Goal: Information Seeking & Learning: Check status

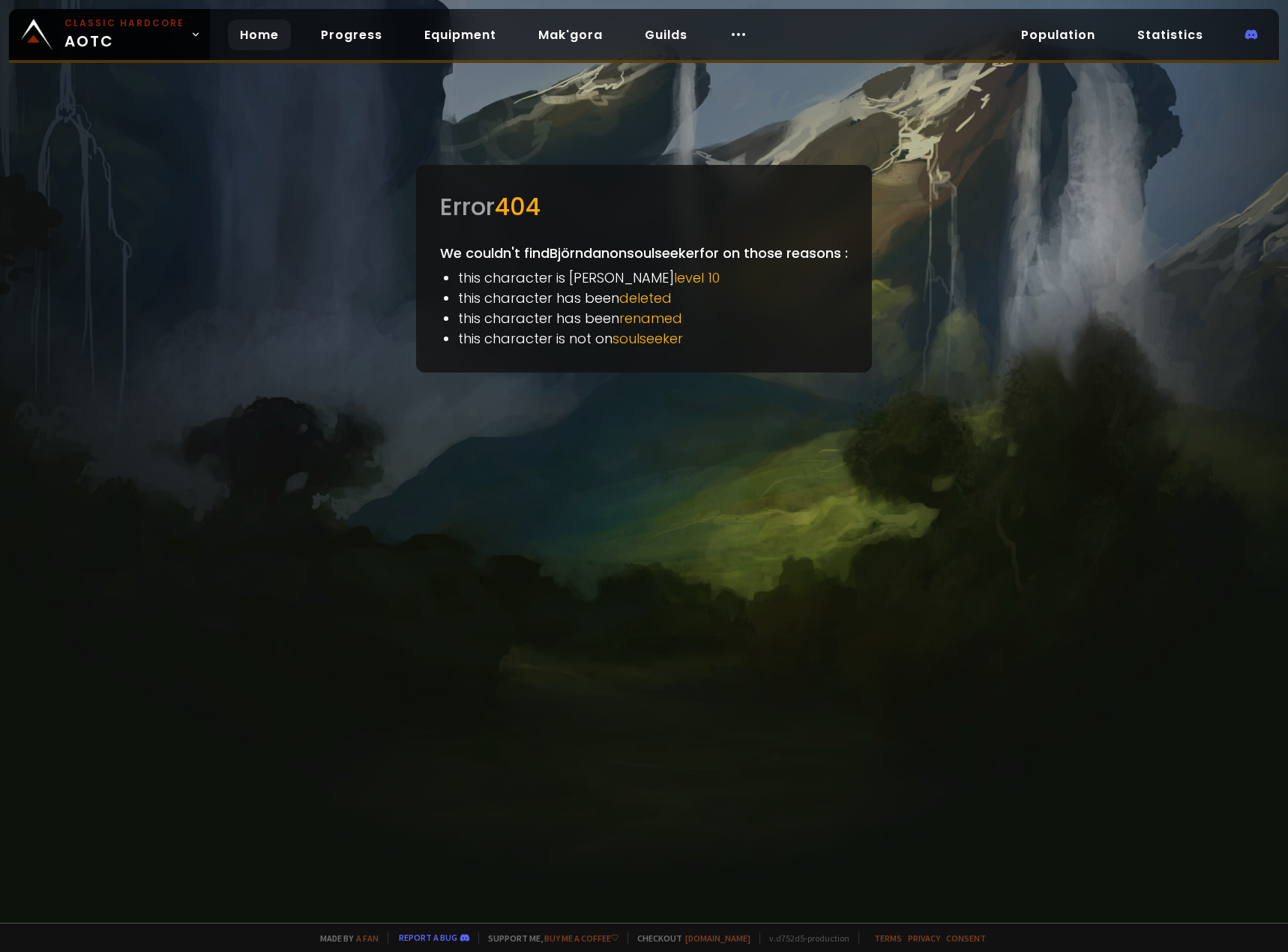
click at [252, 37] on link "Home" at bounding box center [258, 35] width 63 height 31
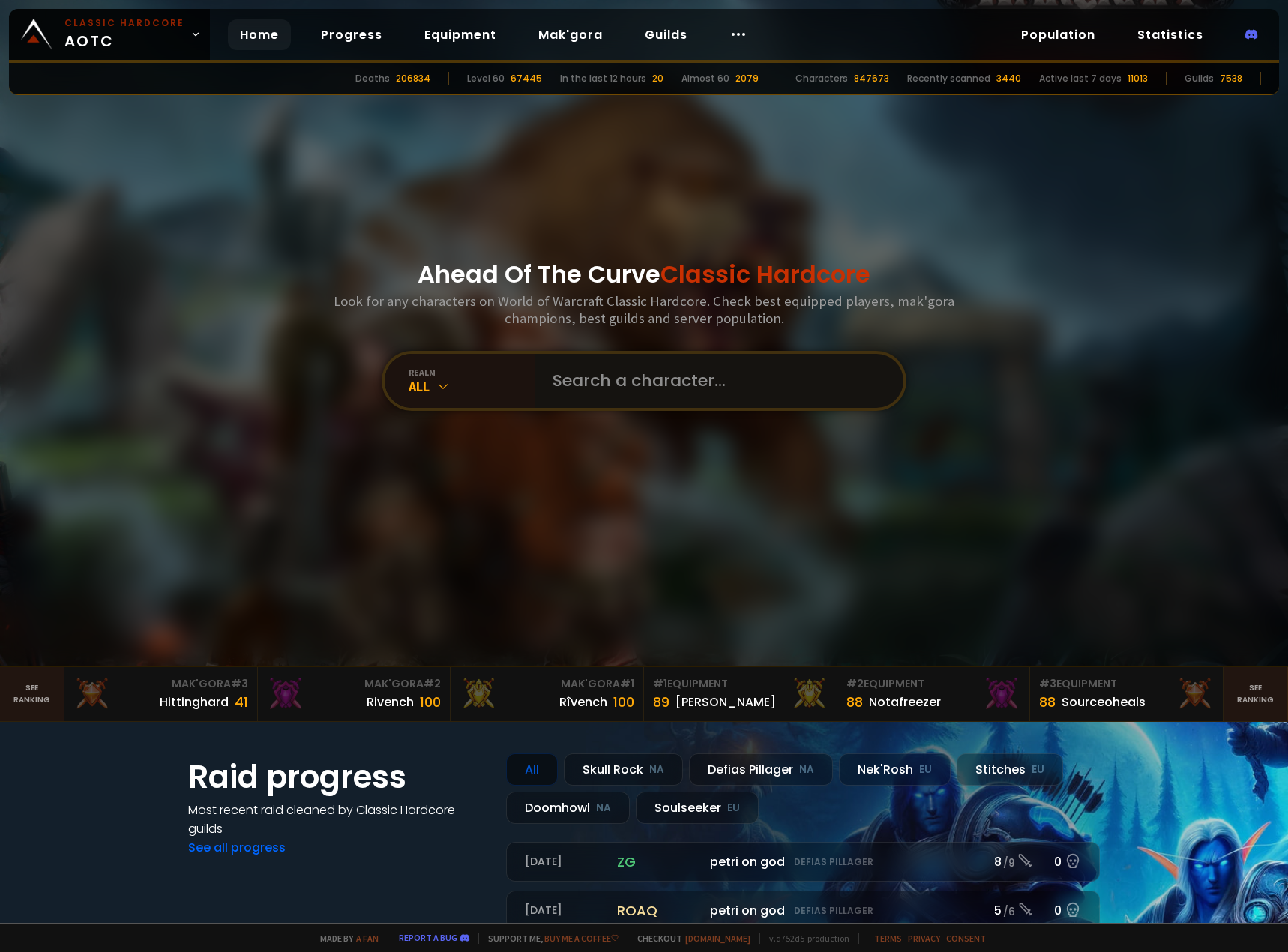
click at [656, 381] on input "text" at bounding box center [714, 381] width 341 height 54
paste input "Björndan"
type input "Björndan"
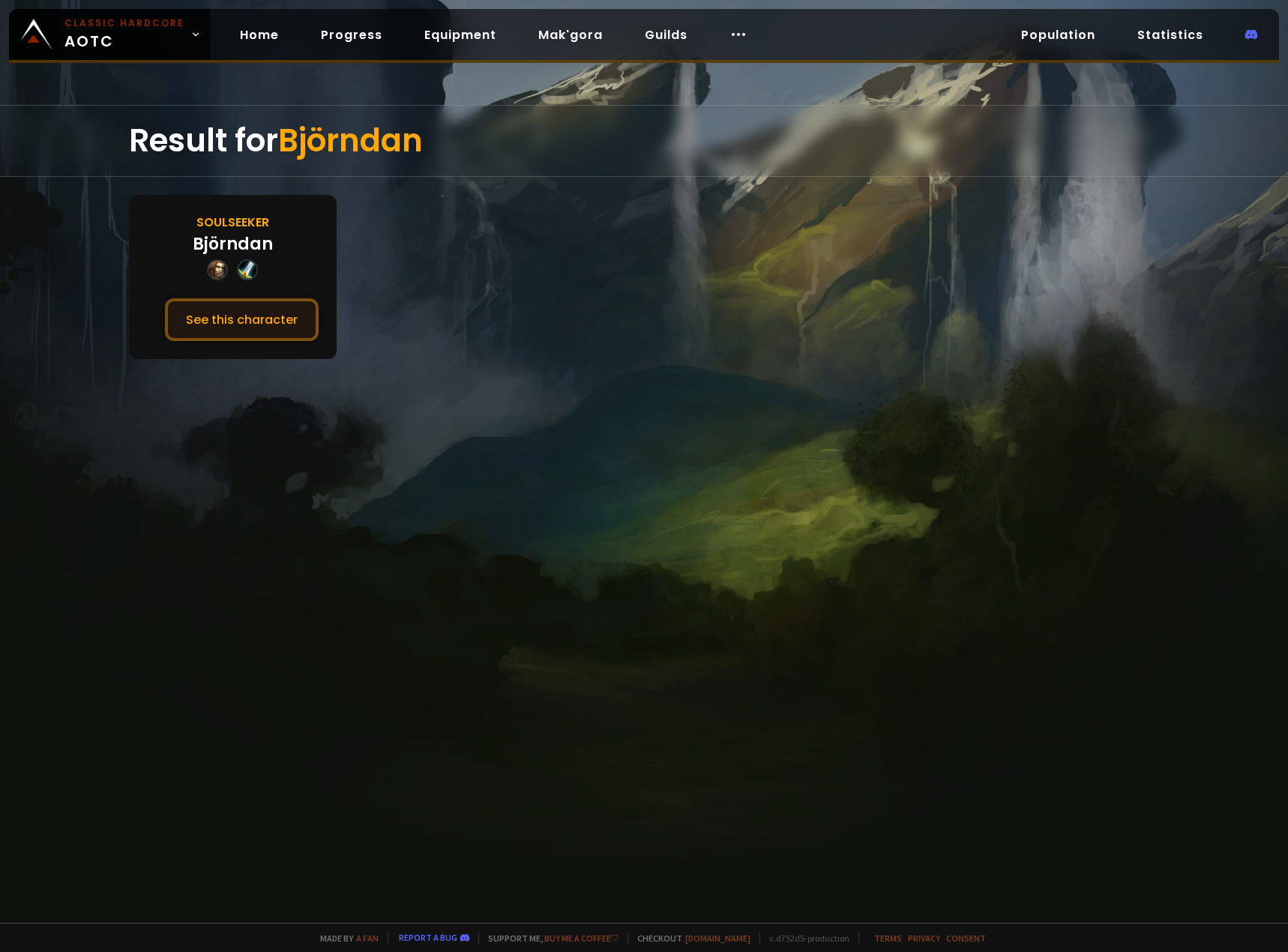
click at [260, 325] on button "See this character" at bounding box center [241, 319] width 153 height 42
